Goal: Information Seeking & Learning: Check status

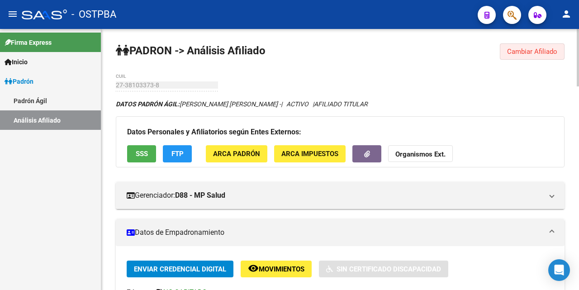
drag, startPoint x: 532, startPoint y: 50, endPoint x: 465, endPoint y: 65, distance: 68.2
click at [532, 46] on button "Cambiar Afiliado" at bounding box center [532, 51] width 65 height 16
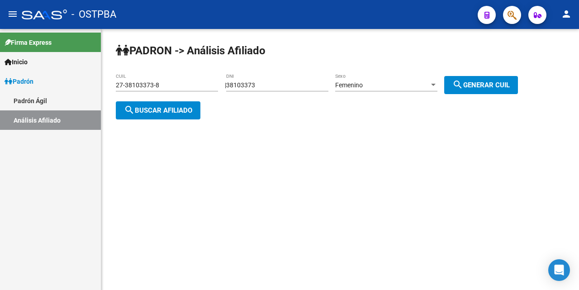
click at [199, 79] on div "27-38103373-8 CUIL" at bounding box center [167, 82] width 102 height 18
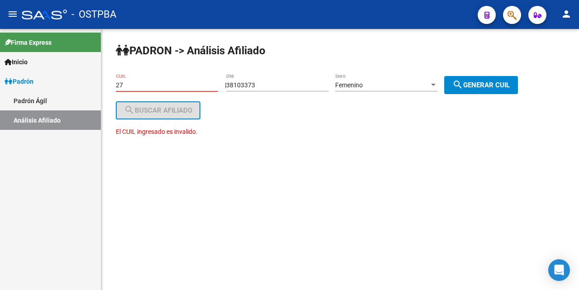
type input "2"
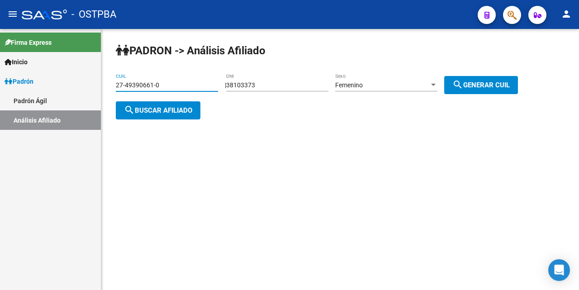
type input "27-49390661-0"
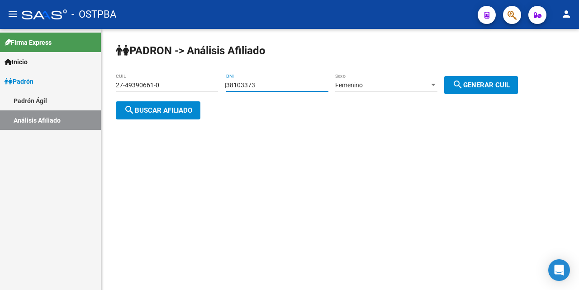
click at [270, 83] on input "38103373" at bounding box center [277, 85] width 102 height 8
type input "3"
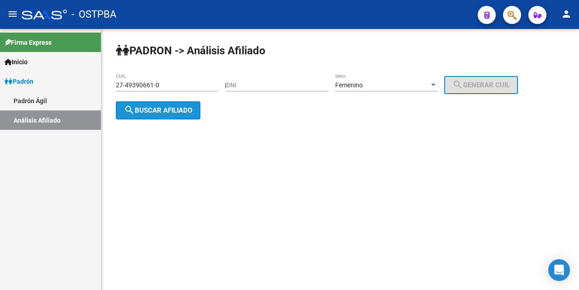
click at [184, 104] on button "search Buscar afiliado" at bounding box center [158, 110] width 85 height 18
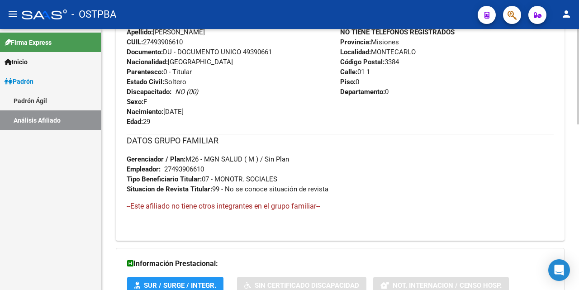
scroll to position [453, 0]
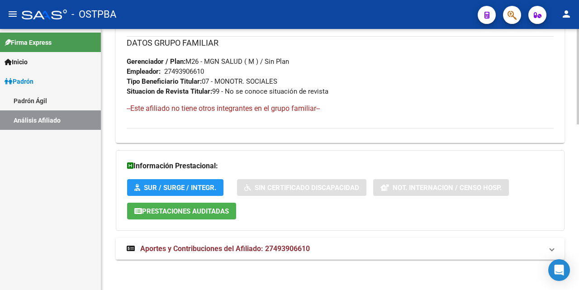
click at [200, 247] on span "Aportes y Contribuciones del Afiliado: 27493906610" at bounding box center [225, 248] width 170 height 9
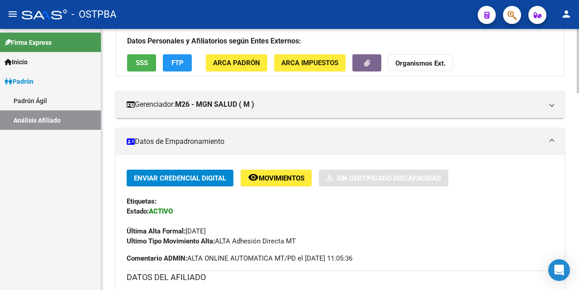
scroll to position [9, 0]
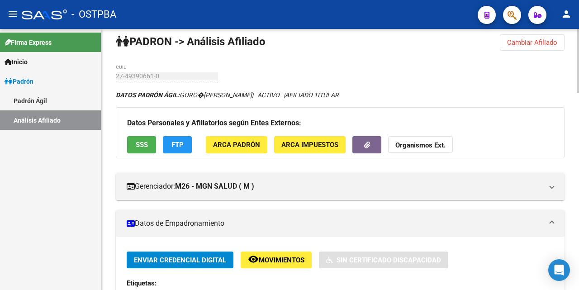
click at [141, 146] on span "SSS" at bounding box center [142, 145] width 12 height 8
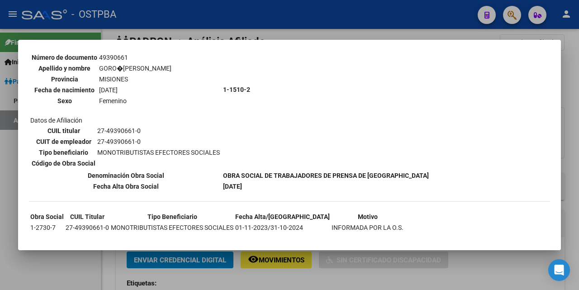
scroll to position [100, 0]
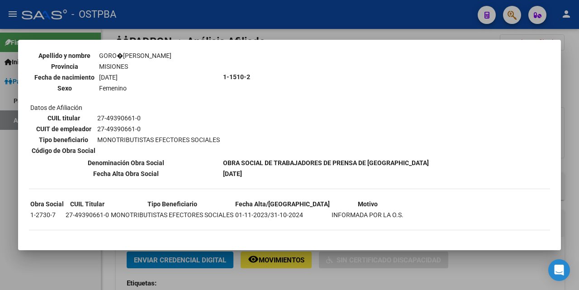
click at [378, 37] on div at bounding box center [289, 145] width 579 height 290
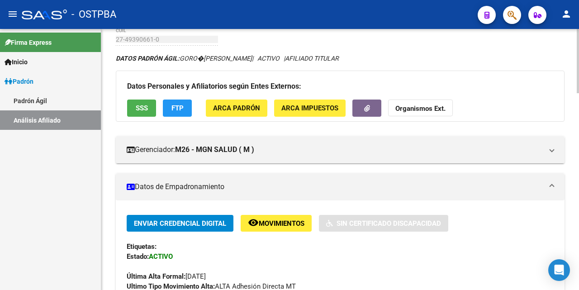
scroll to position [45, 0]
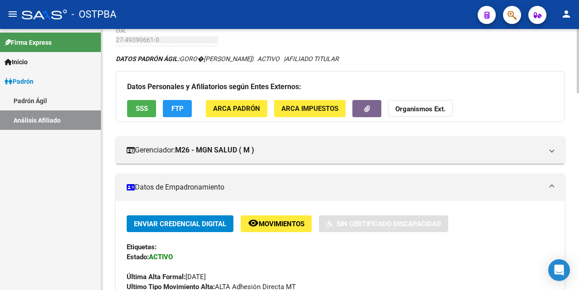
click at [183, 111] on span "FTP" at bounding box center [178, 109] width 12 height 8
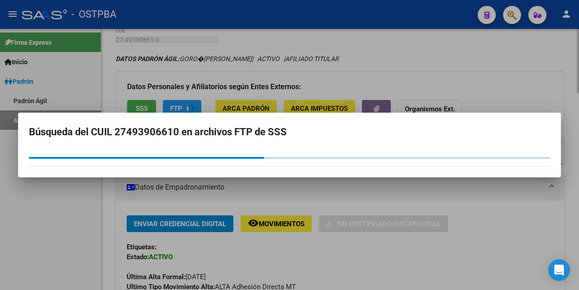
click at [474, 62] on div at bounding box center [289, 145] width 579 height 290
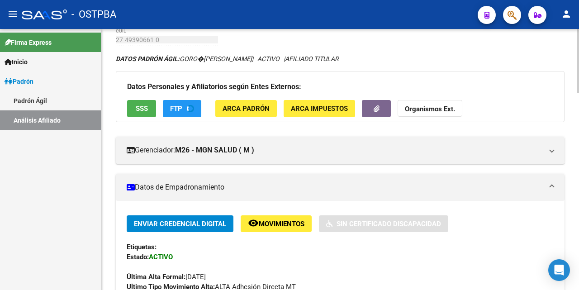
click at [149, 109] on button "SSS" at bounding box center [141, 108] width 29 height 17
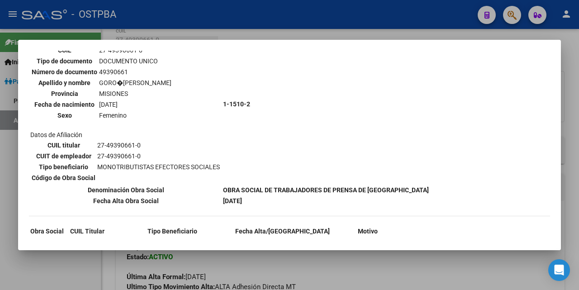
scroll to position [100, 0]
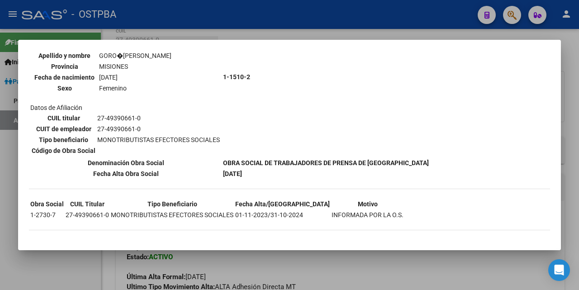
click at [338, 34] on div at bounding box center [289, 145] width 579 height 290
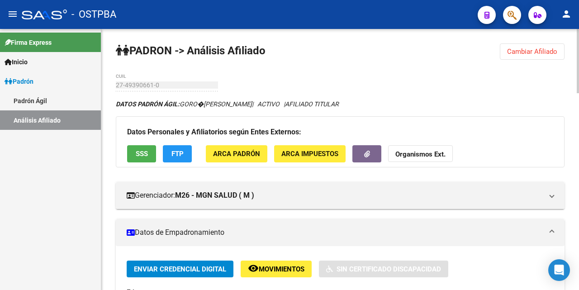
scroll to position [45, 0]
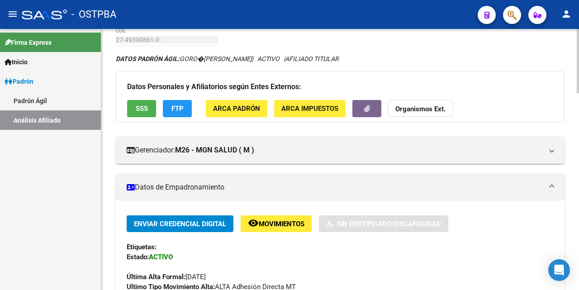
click at [140, 109] on span "SSS" at bounding box center [142, 109] width 12 height 8
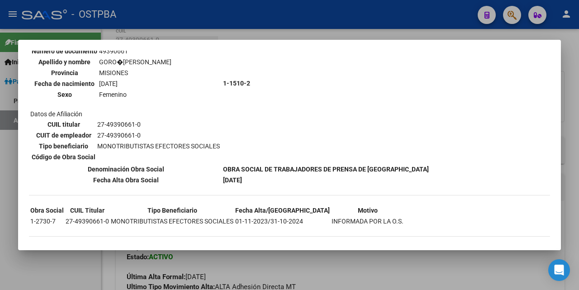
scroll to position [100, 0]
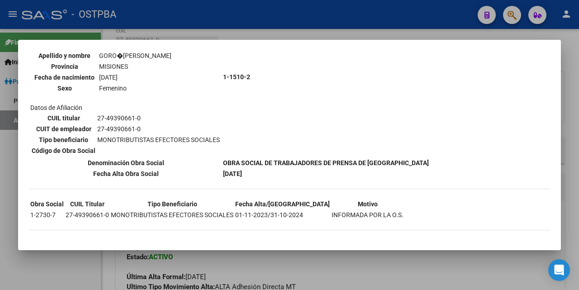
click at [349, 36] on div at bounding box center [289, 145] width 579 height 290
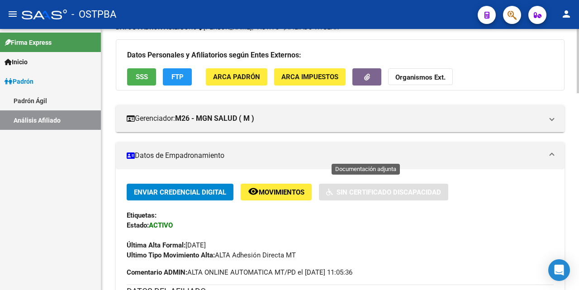
scroll to position [0, 0]
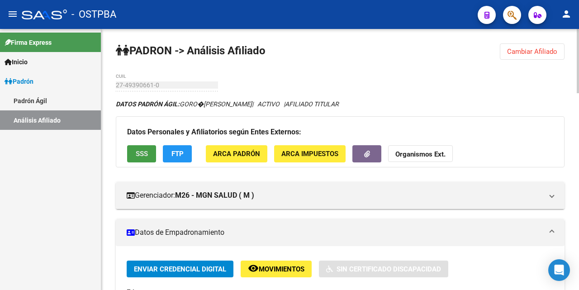
click at [145, 152] on span "SSS" at bounding box center [142, 154] width 12 height 8
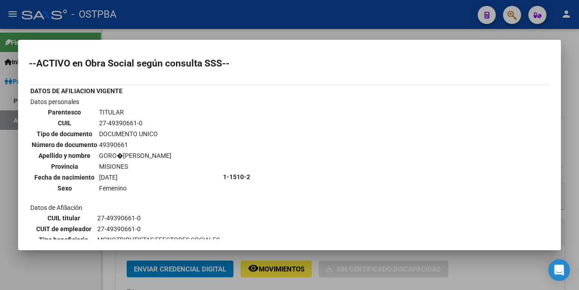
click at [330, 33] on div at bounding box center [289, 145] width 579 height 290
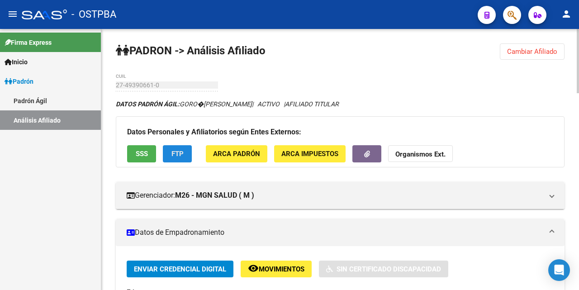
click at [181, 156] on span "FTP" at bounding box center [178, 154] width 12 height 8
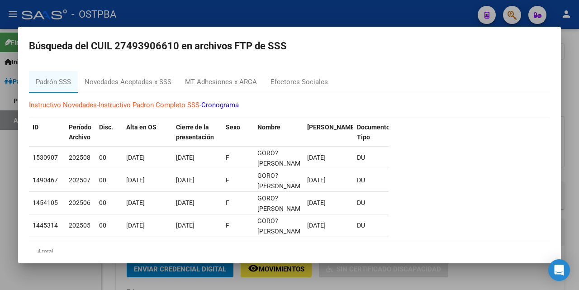
click at [395, 11] on div at bounding box center [289, 145] width 579 height 290
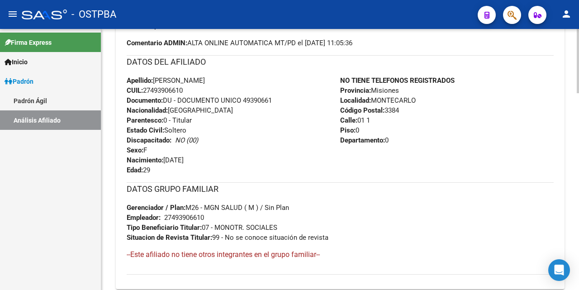
scroll to position [303, 0]
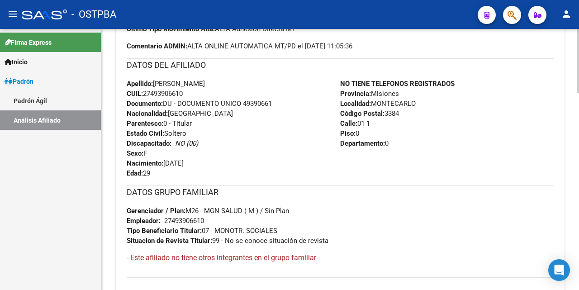
drag, startPoint x: 216, startPoint y: 216, endPoint x: 164, endPoint y: 221, distance: 52.7
click at [164, 221] on div "DATOS GRUPO FAMILIAR Gerenciador / Plan: M26 - MGN SALUD ( M ) / Sin Plan Emple…" at bounding box center [340, 216] width 427 height 60
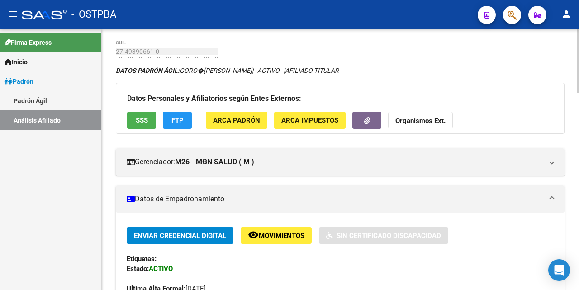
scroll to position [32, 0]
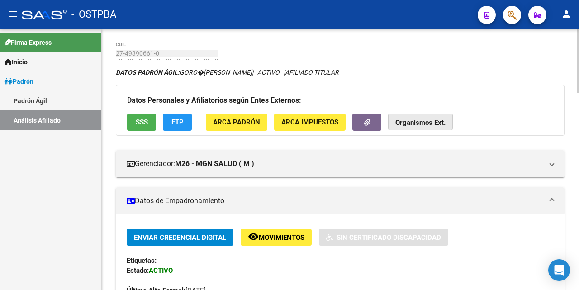
click at [437, 122] on strong "Organismos Ext." at bounding box center [421, 123] width 50 height 8
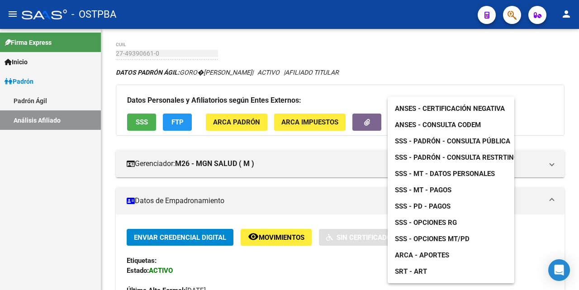
click at [468, 124] on span "ANSES - Consulta CODEM" at bounding box center [438, 125] width 86 height 8
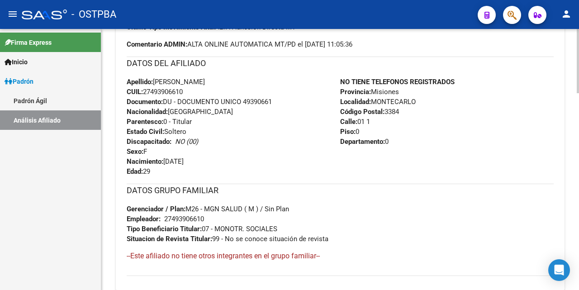
scroll to position [272, 0]
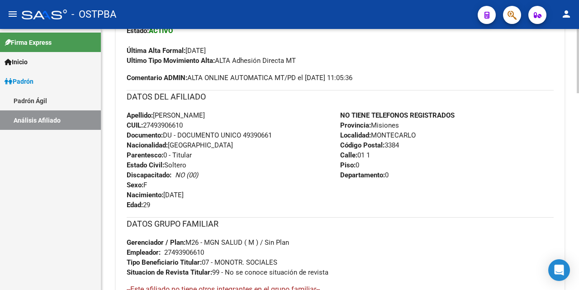
drag, startPoint x: 417, startPoint y: 233, endPoint x: 408, endPoint y: 239, distance: 10.4
click at [415, 233] on div "DATOS GRUPO FAMILIAR Gerenciador / Plan: M26 - MGN SALUD ( M ) / Sin Plan Emple…" at bounding box center [340, 247] width 427 height 60
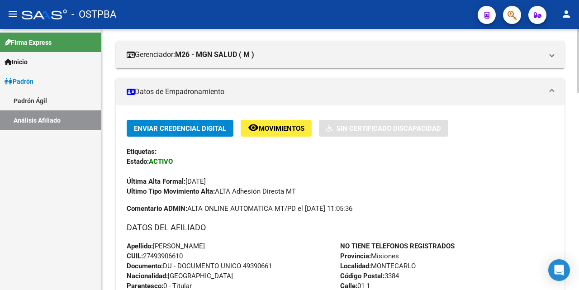
scroll to position [136, 0]
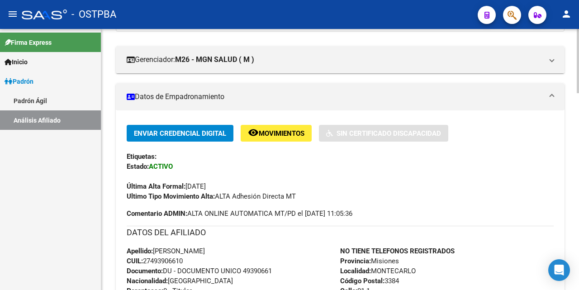
drag, startPoint x: 147, startPoint y: 260, endPoint x: 211, endPoint y: 266, distance: 64.0
drag, startPoint x: 187, startPoint y: 248, endPoint x: 184, endPoint y: 266, distance: 17.9
click at [187, 248] on span "Apellido: [PERSON_NAME]" at bounding box center [166, 251] width 78 height 8
drag, startPoint x: 187, startPoint y: 259, endPoint x: 146, endPoint y: 263, distance: 40.9
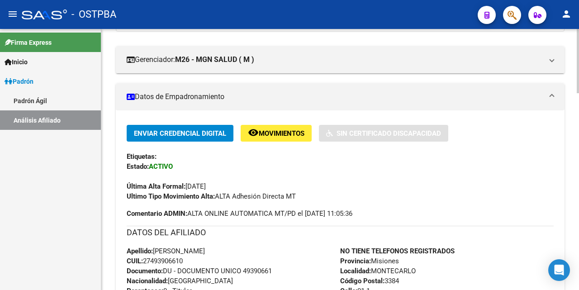
copy span "27493906610"
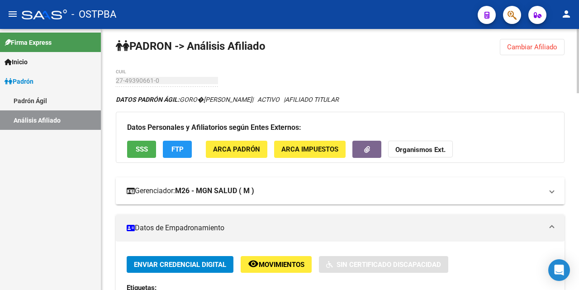
scroll to position [0, 0]
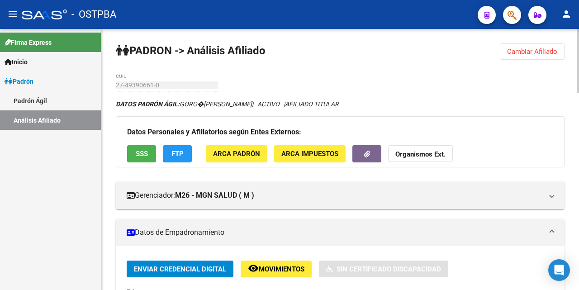
click at [420, 154] on strong "Organismos Ext." at bounding box center [421, 155] width 50 height 8
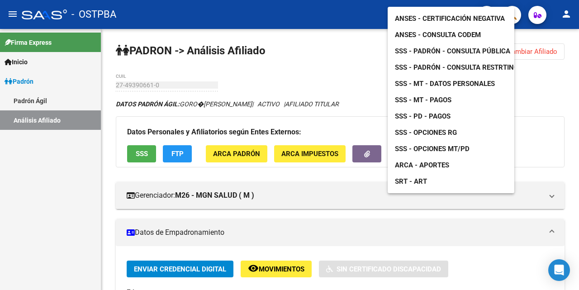
click at [487, 239] on div at bounding box center [289, 145] width 579 height 290
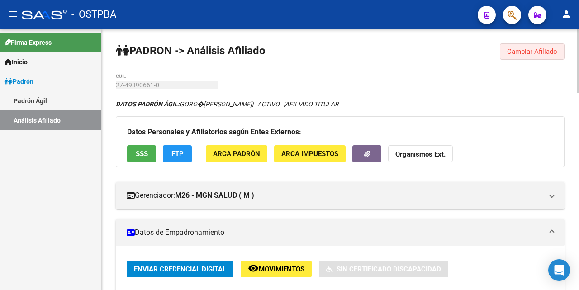
click at [541, 52] on span "Cambiar Afiliado" at bounding box center [532, 52] width 50 height 8
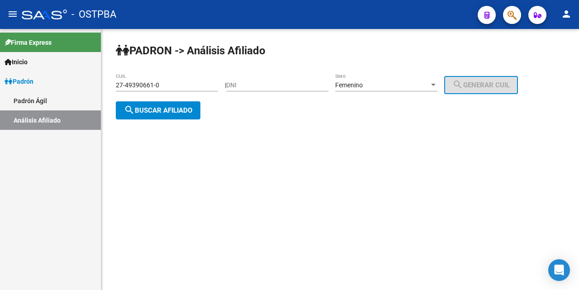
click at [204, 82] on input "27-49390661-0" at bounding box center [167, 85] width 102 height 8
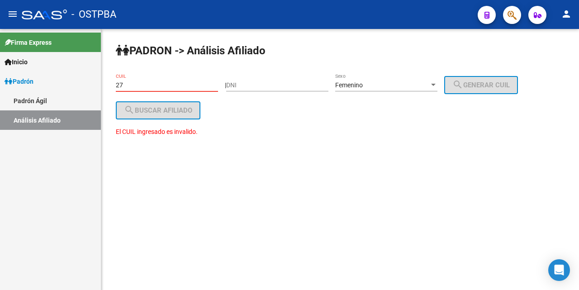
type input "2"
click at [247, 84] on input "DNI" at bounding box center [277, 85] width 102 height 8
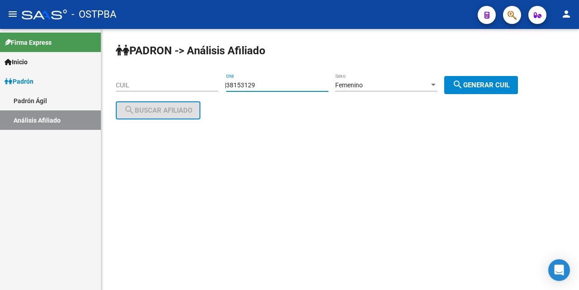
type input "38153129"
click at [487, 83] on span "search Generar CUIL" at bounding box center [481, 85] width 57 height 8
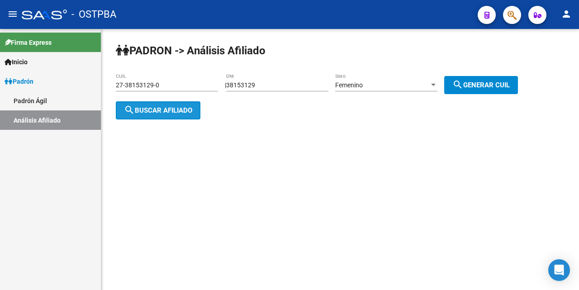
click at [143, 115] on button "search Buscar afiliado" at bounding box center [158, 110] width 85 height 18
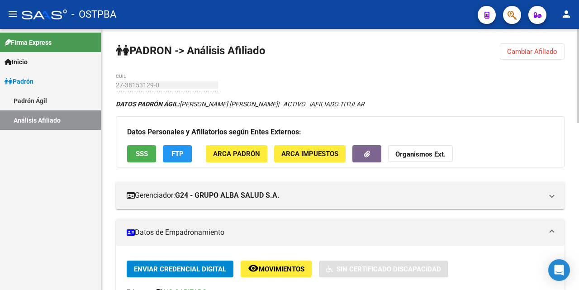
click at [537, 50] on span "Cambiar Afiliado" at bounding box center [532, 52] width 50 height 8
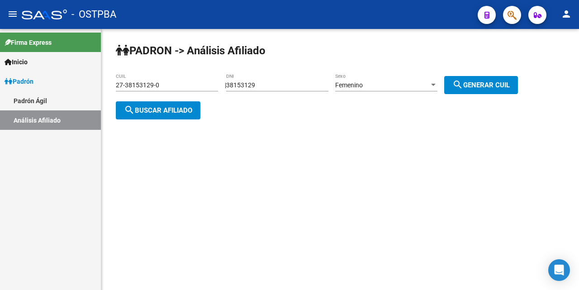
click at [213, 78] on div "27-38153129-0 CUIL" at bounding box center [167, 82] width 102 height 18
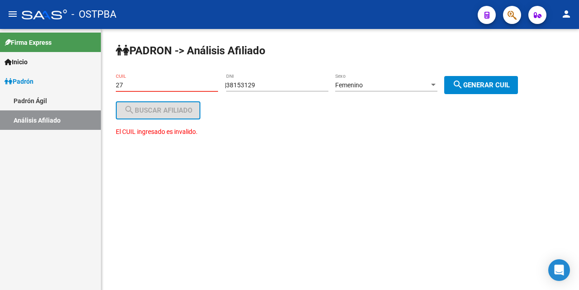
type input "2"
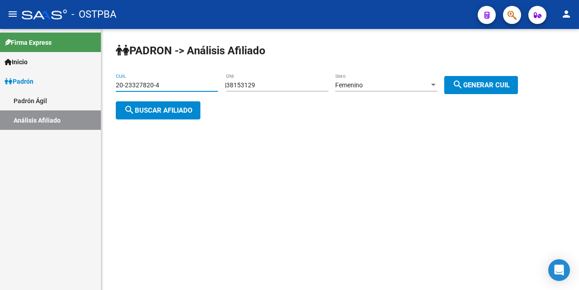
type input "20-23327820-4"
click at [438, 82] on div at bounding box center [433, 84] width 8 height 7
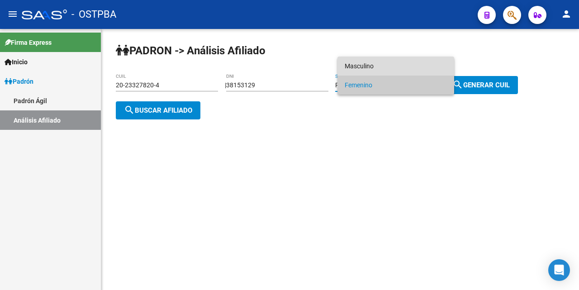
click at [370, 66] on span "Masculino" at bounding box center [396, 66] width 102 height 19
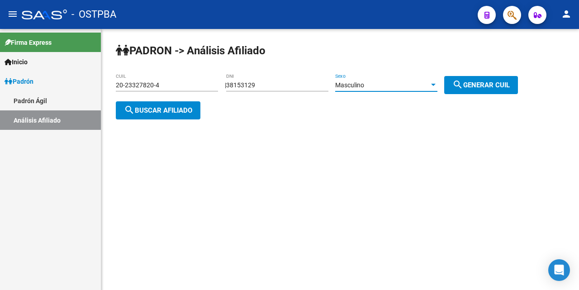
click at [179, 112] on span "search Buscar afiliado" at bounding box center [158, 110] width 68 height 8
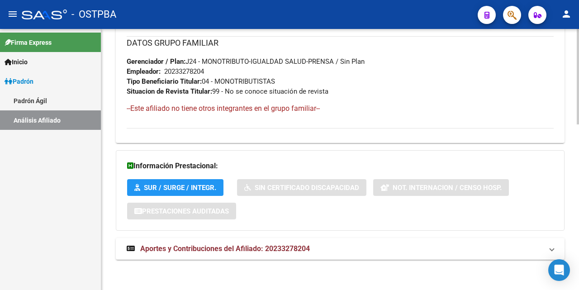
scroll to position [454, 0]
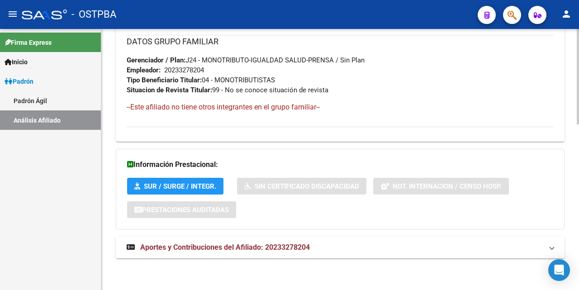
click at [191, 249] on span "Aportes y Contribuciones del Afiliado: 20233278204" at bounding box center [225, 247] width 170 height 9
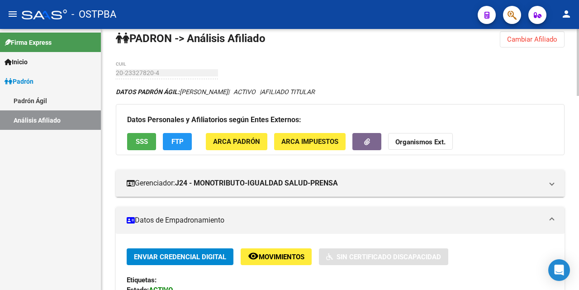
scroll to position [0, 0]
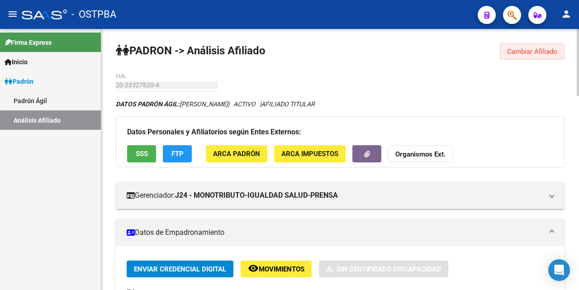
click at [514, 56] on button "Cambiar Afiliado" at bounding box center [532, 51] width 65 height 16
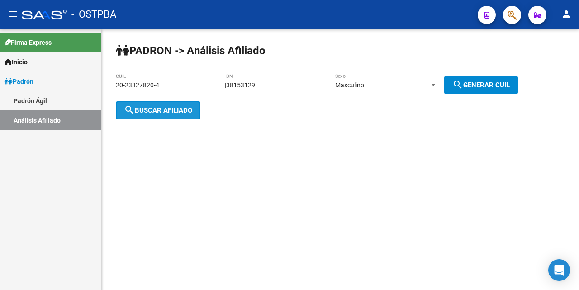
click at [160, 110] on span "search Buscar afiliado" at bounding box center [158, 110] width 68 height 8
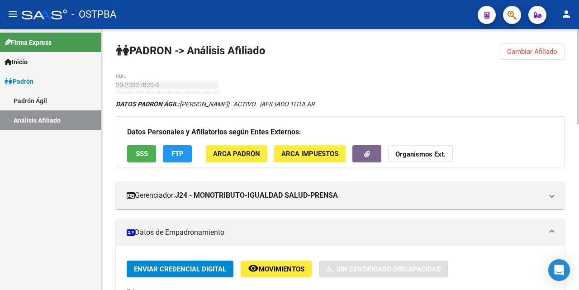
drag, startPoint x: 550, startPoint y: 50, endPoint x: 556, endPoint y: 58, distance: 10.0
click at [553, 52] on span "Cambiar Afiliado" at bounding box center [532, 52] width 50 height 8
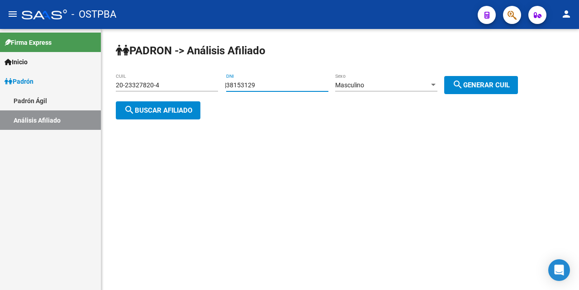
click at [300, 86] on input "38153129" at bounding box center [277, 85] width 102 height 8
type input "3"
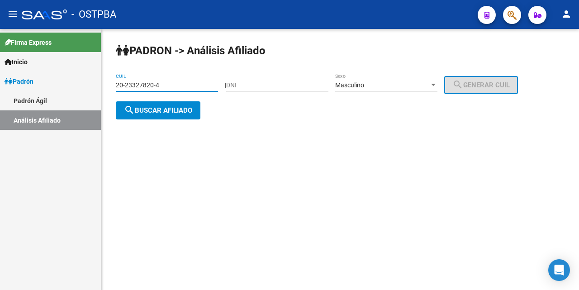
click at [178, 85] on input "20-23327820-4" at bounding box center [167, 85] width 102 height 8
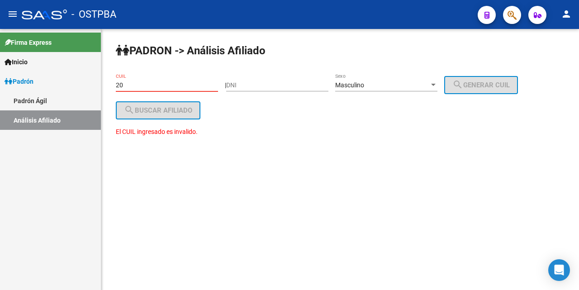
type input "2"
click at [438, 85] on div at bounding box center [433, 84] width 8 height 7
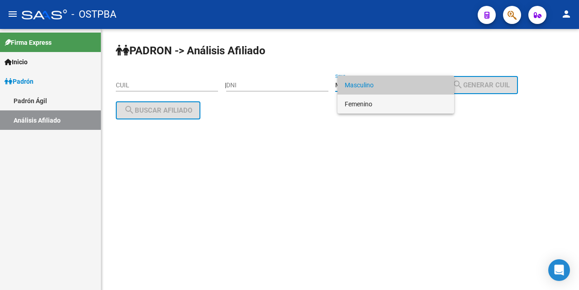
click at [395, 101] on span "Femenino" at bounding box center [396, 104] width 102 height 19
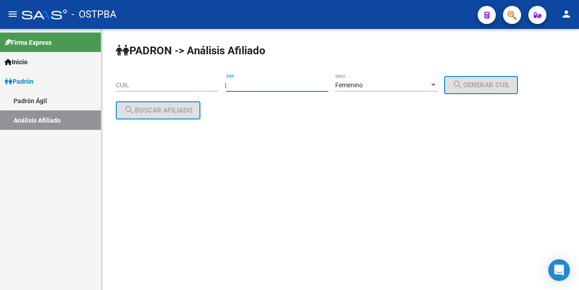
click at [244, 86] on input "DNI" at bounding box center [277, 85] width 102 height 8
type input "38153129"
drag, startPoint x: 519, startPoint y: 86, endPoint x: 504, endPoint y: 88, distance: 15.0
click at [510, 86] on span "search Generar CUIL" at bounding box center [481, 85] width 57 height 8
type input "27-38153129-0"
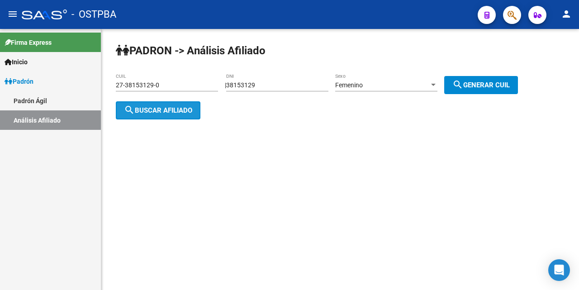
click at [130, 111] on mat-icon "search" at bounding box center [129, 110] width 11 height 11
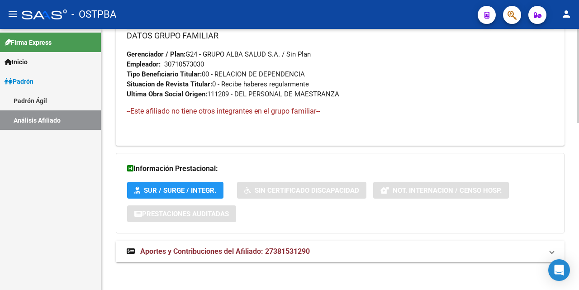
scroll to position [464, 0]
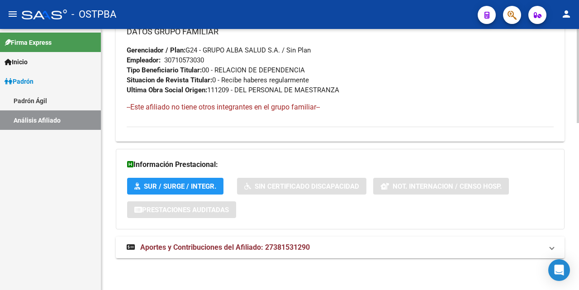
click at [228, 251] on span "Aportes y Contribuciones del Afiliado: 27381531290" at bounding box center [225, 247] width 170 height 9
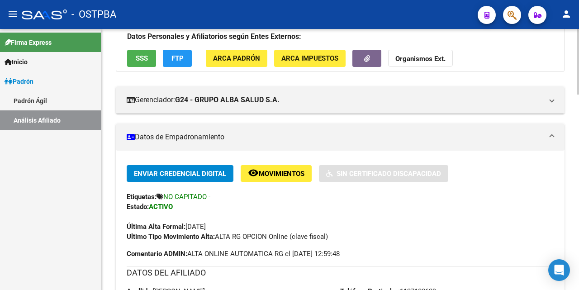
scroll to position [0, 0]
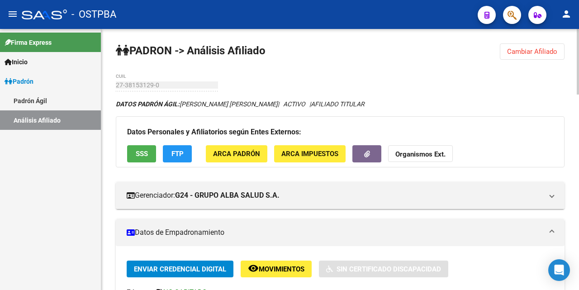
click at [537, 50] on span "Cambiar Afiliado" at bounding box center [532, 52] width 50 height 8
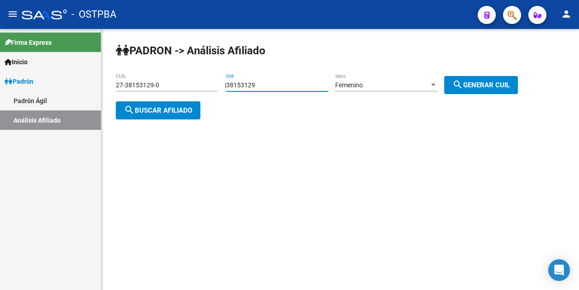
click at [286, 86] on input "38153129" at bounding box center [277, 85] width 102 height 8
type input "3"
click at [175, 86] on input "27-38153129-0" at bounding box center [167, 85] width 102 height 8
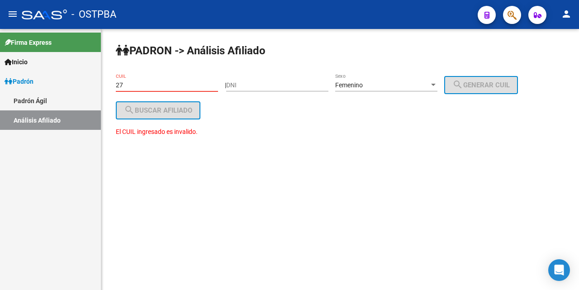
type input "2"
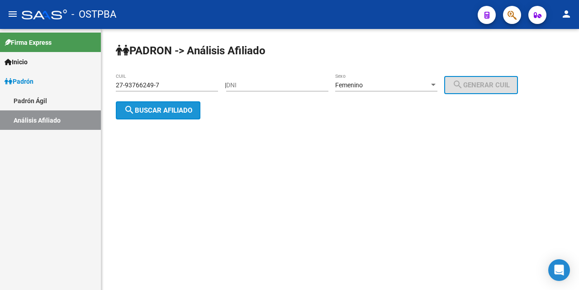
click at [166, 114] on span "search Buscar afiliado" at bounding box center [158, 110] width 68 height 8
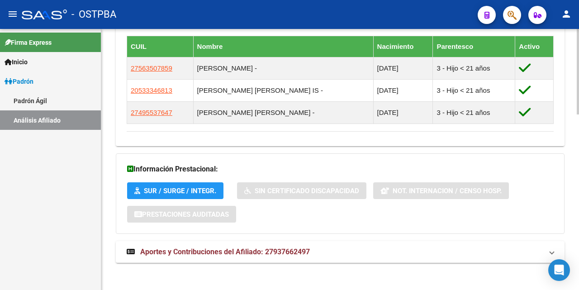
scroll to position [535, 0]
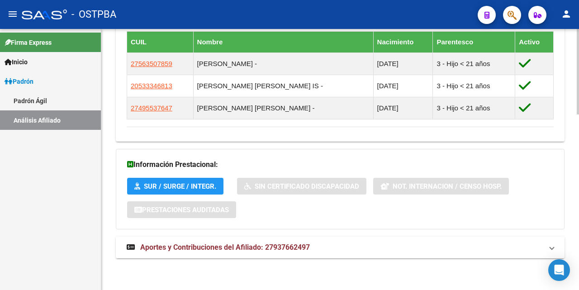
click at [184, 248] on span "Aportes y Contribuciones del Afiliado: 27937662497" at bounding box center [225, 247] width 170 height 9
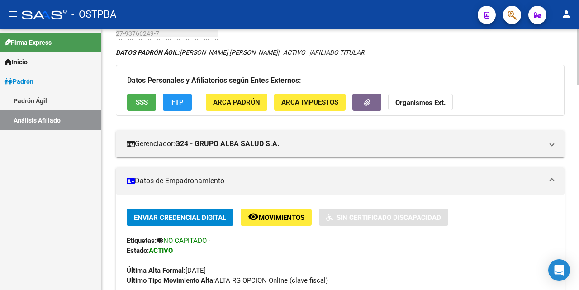
scroll to position [0, 0]
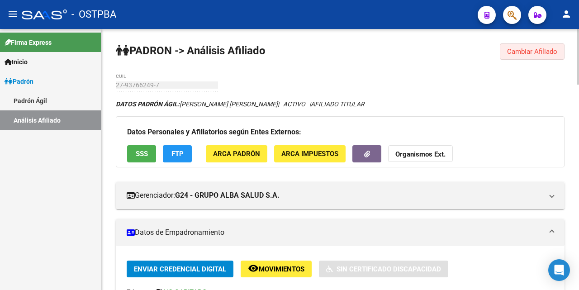
click at [525, 53] on span "Cambiar Afiliado" at bounding box center [532, 52] width 50 height 8
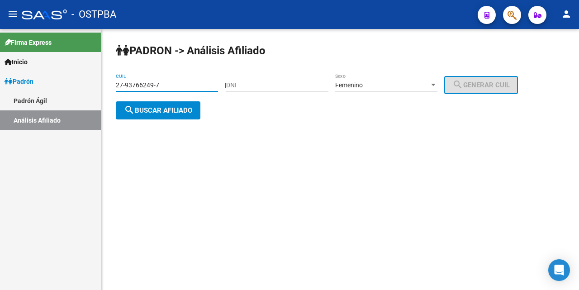
click at [181, 86] on input "27-93766249-7" at bounding box center [167, 85] width 102 height 8
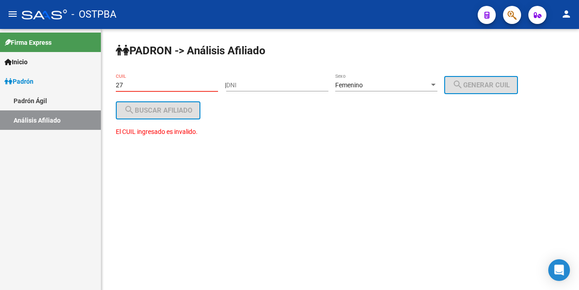
type input "2"
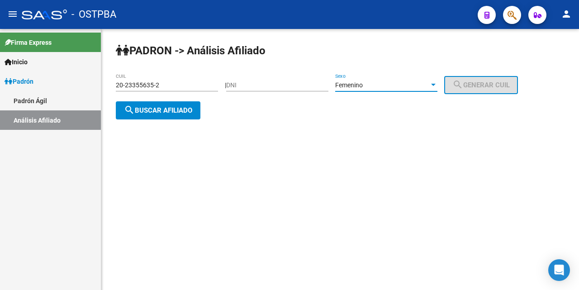
click at [436, 85] on div at bounding box center [433, 85] width 5 height 2
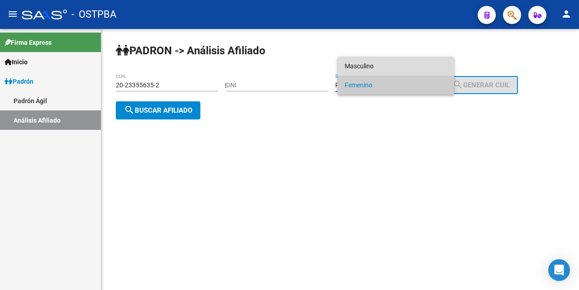
click at [400, 66] on span "Masculino" at bounding box center [396, 66] width 102 height 19
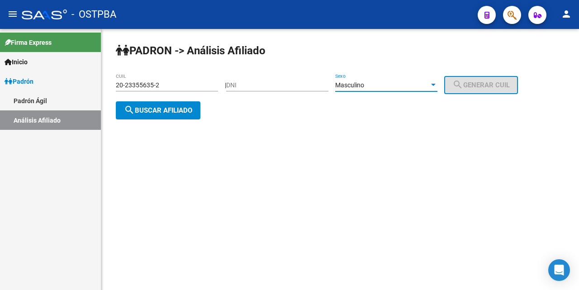
click at [187, 110] on span "search Buscar afiliado" at bounding box center [158, 110] width 68 height 8
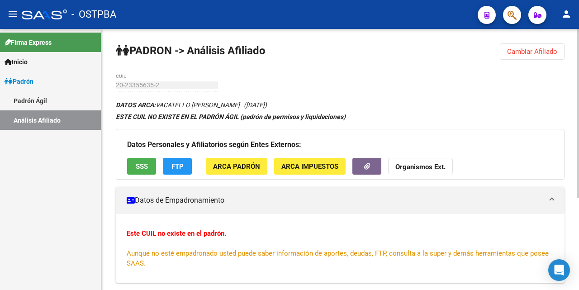
click at [138, 171] on button "SSS" at bounding box center [141, 166] width 29 height 17
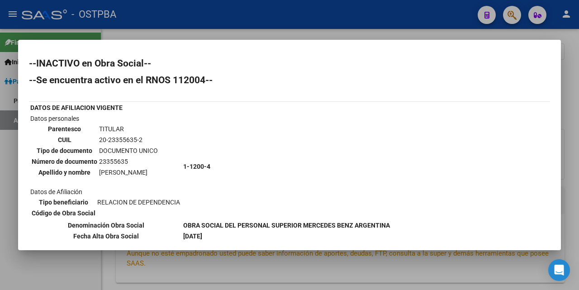
drag, startPoint x: 294, startPoint y: 37, endPoint x: 293, endPoint y: 47, distance: 10.0
click at [294, 44] on div "--INACTIVO en Obra Social-- --Se encuentra activo en el RNOS 112004-- DATOS DE …" at bounding box center [289, 145] width 579 height 290
click at [301, 37] on div at bounding box center [289, 145] width 579 height 290
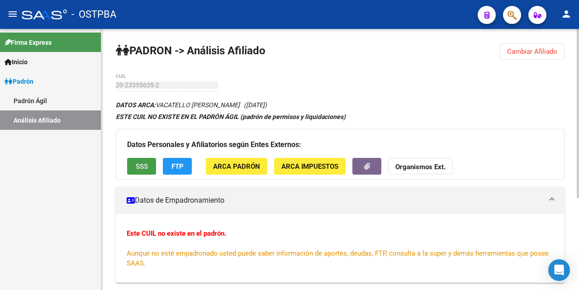
click at [134, 168] on button "SSS" at bounding box center [141, 166] width 29 height 17
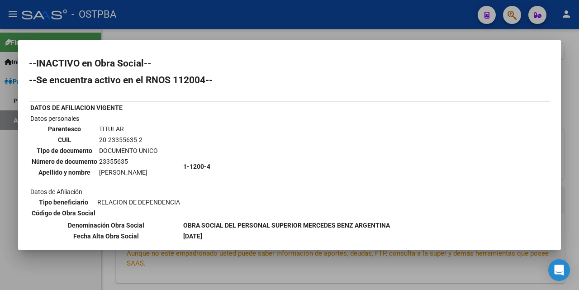
click at [288, 36] on div at bounding box center [289, 145] width 579 height 290
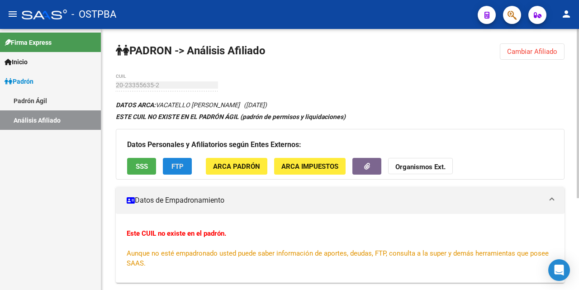
click at [187, 165] on button "FTP" at bounding box center [177, 166] width 29 height 17
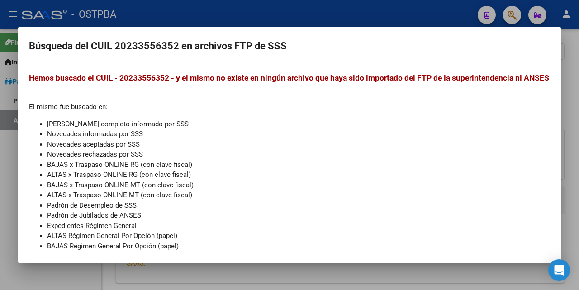
click at [321, 19] on div at bounding box center [289, 145] width 579 height 290
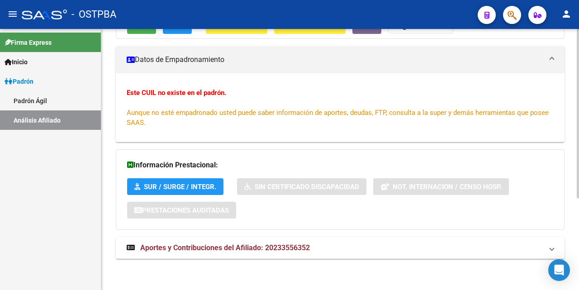
scroll to position [141, 0]
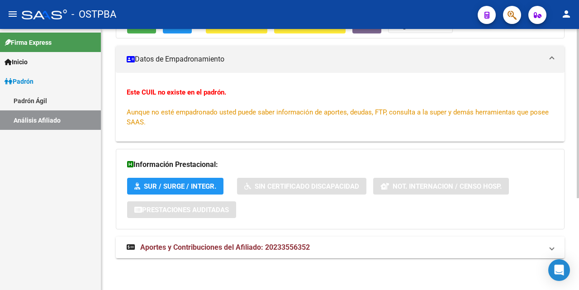
click at [227, 246] on span "Aportes y Contribuciones del Afiliado: 20233556352" at bounding box center [225, 247] width 170 height 9
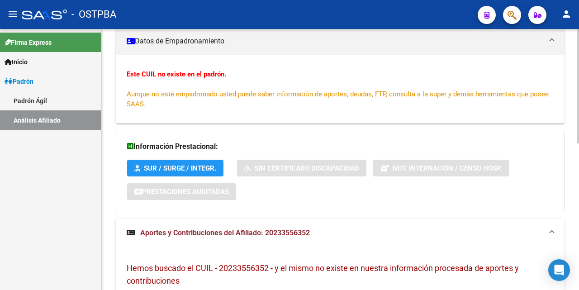
scroll to position [153, 0]
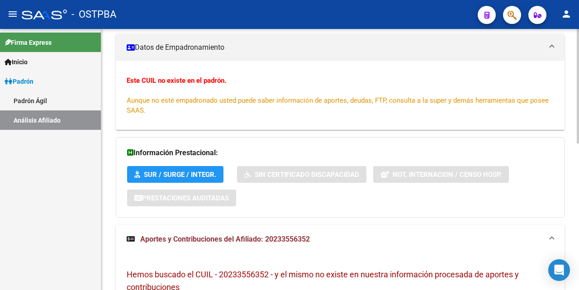
click at [201, 237] on span "Aportes y Contribuciones del Afiliado: 20233556352" at bounding box center [225, 239] width 170 height 9
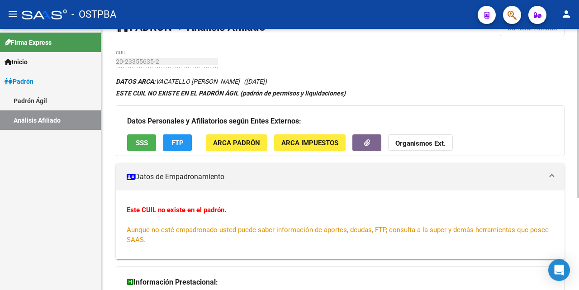
scroll to position [0, 0]
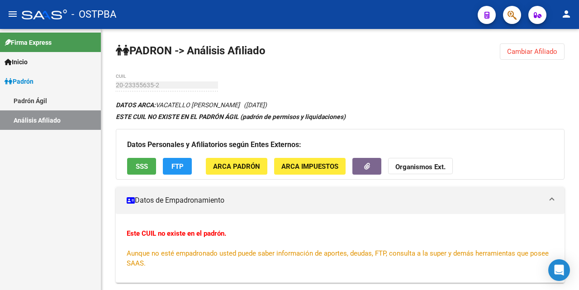
click at [334, 17] on div "- OSTPBA" at bounding box center [246, 15] width 449 height 20
click at [148, 166] on button "SSS" at bounding box center [141, 166] width 29 height 17
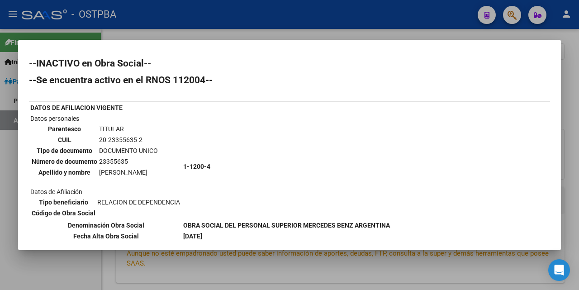
click at [311, 35] on div at bounding box center [289, 145] width 579 height 290
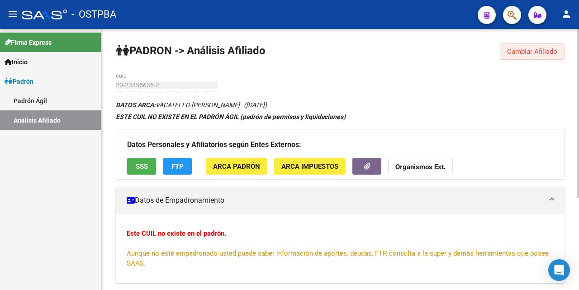
click at [529, 52] on span "Cambiar Afiliado" at bounding box center [532, 52] width 50 height 8
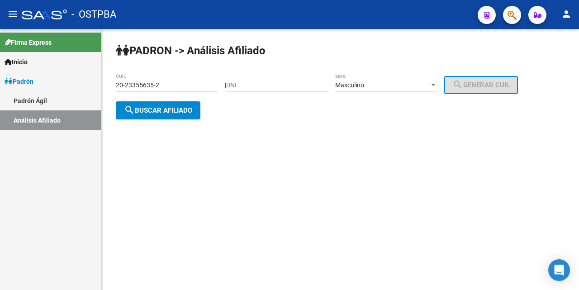
drag, startPoint x: 177, startPoint y: 86, endPoint x: 186, endPoint y: 72, distance: 16.1
click at [181, 82] on input "20-23355635-2" at bounding box center [167, 85] width 102 height 8
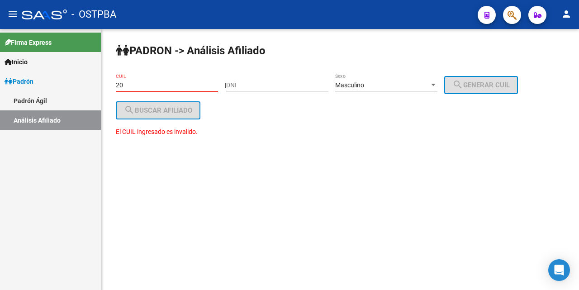
type input "2"
drag, startPoint x: 134, startPoint y: 85, endPoint x: 137, endPoint y: 95, distance: 10.9
click at [136, 92] on div "CUIL" at bounding box center [167, 86] width 102 height 26
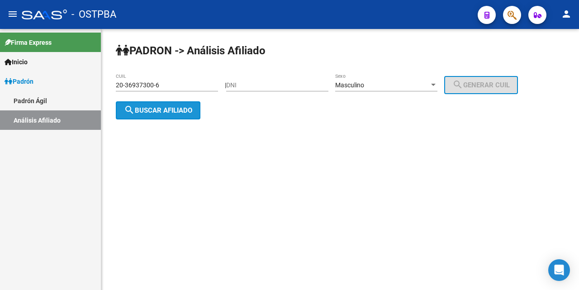
click at [175, 110] on span "search Buscar afiliado" at bounding box center [158, 110] width 68 height 8
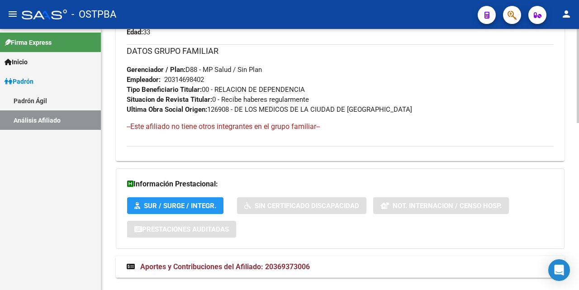
scroll to position [464, 0]
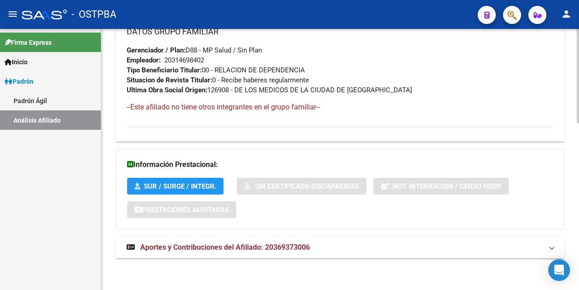
click at [242, 248] on span "Aportes y Contribuciones del Afiliado: 20369373006" at bounding box center [225, 247] width 170 height 9
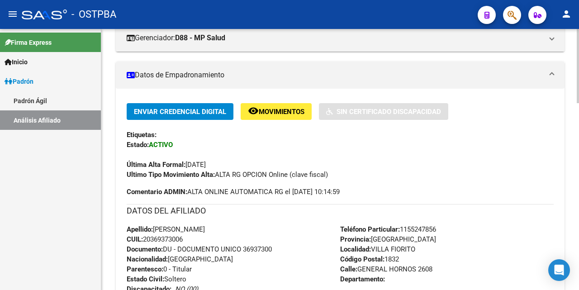
scroll to position [91, 0]
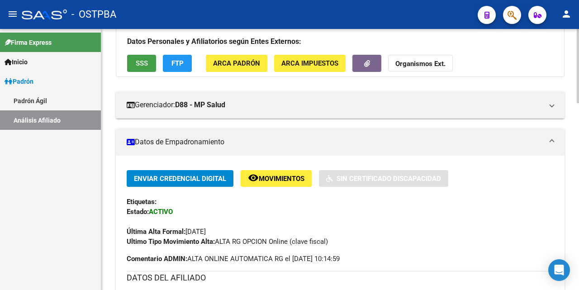
click at [148, 66] on button "SSS" at bounding box center [141, 63] width 29 height 17
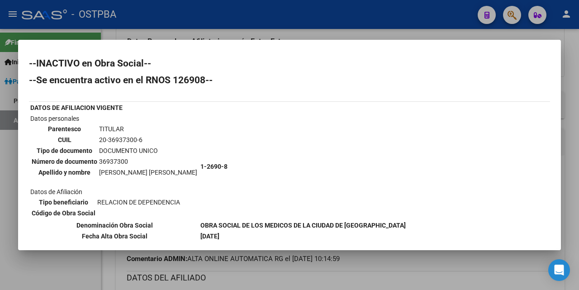
click at [324, 37] on div at bounding box center [289, 145] width 579 height 290
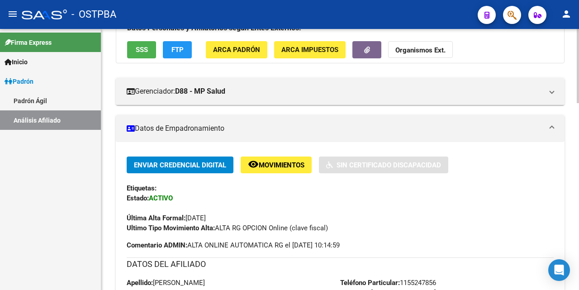
scroll to position [0, 0]
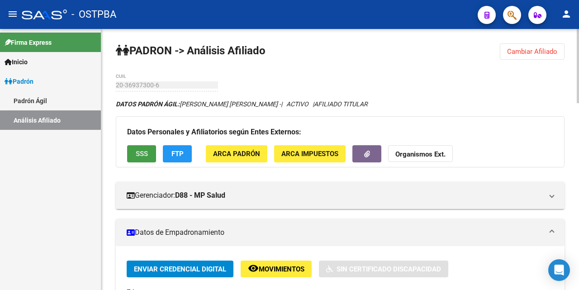
click at [134, 153] on button "SSS" at bounding box center [141, 153] width 29 height 17
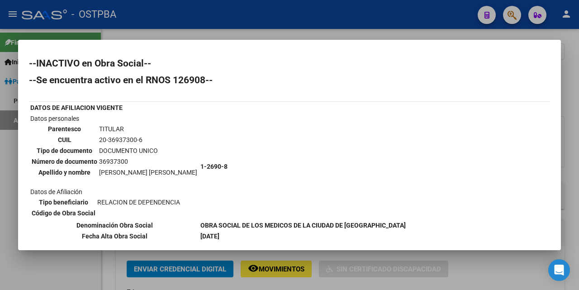
click at [302, 33] on div at bounding box center [289, 145] width 579 height 290
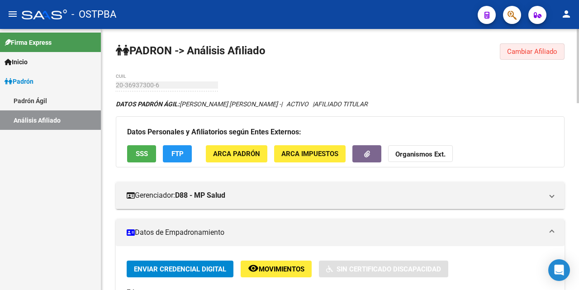
click at [527, 52] on span "Cambiar Afiliado" at bounding box center [532, 52] width 50 height 8
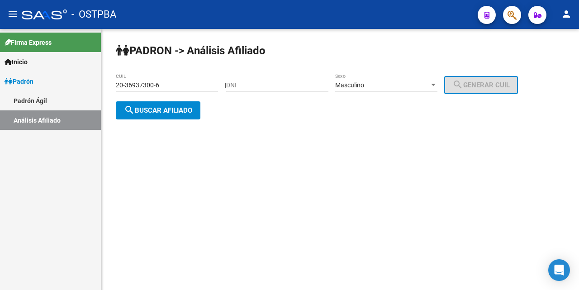
click at [205, 79] on div "20-36937300-6 CUIL" at bounding box center [167, 82] width 102 height 18
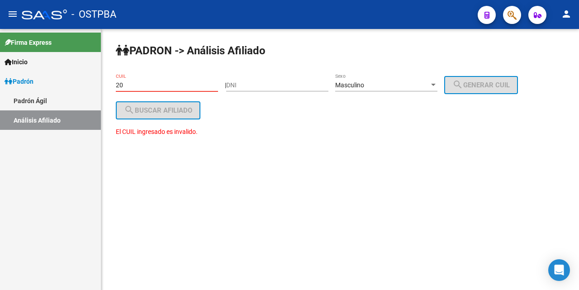
type input "2"
click at [243, 81] on input "DNI" at bounding box center [277, 85] width 102 height 8
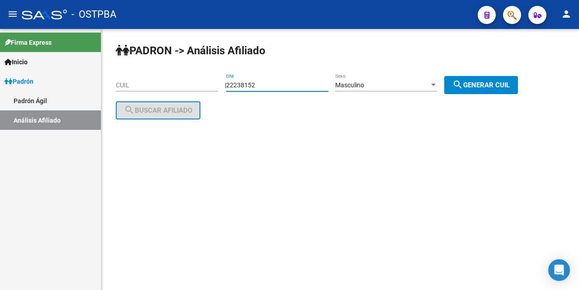
type input "22238152"
click at [487, 84] on span "search Generar CUIL" at bounding box center [481, 85] width 57 height 8
type input "20-22238152-6"
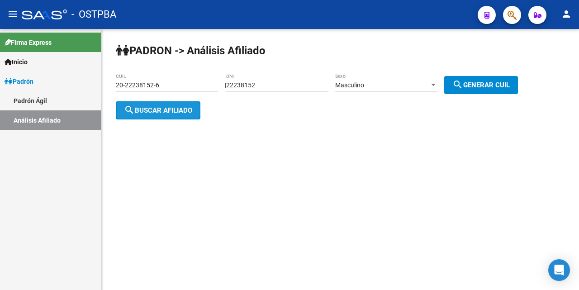
click at [172, 110] on span "search Buscar afiliado" at bounding box center [158, 110] width 68 height 8
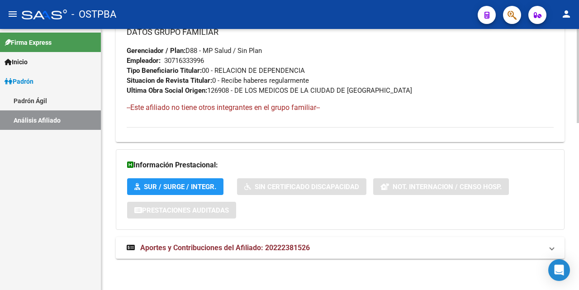
scroll to position [464, 0]
click at [261, 244] on span "Aportes y Contribuciones del Afiliado: 20222381526" at bounding box center [225, 247] width 170 height 9
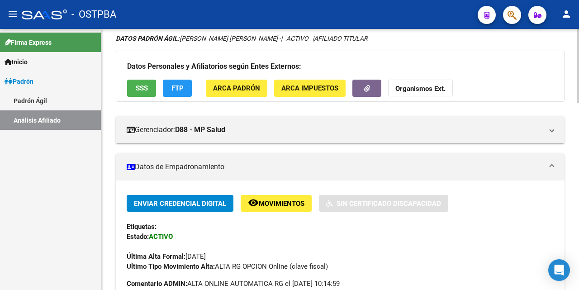
scroll to position [45, 0]
